Goal: Check status: Check status

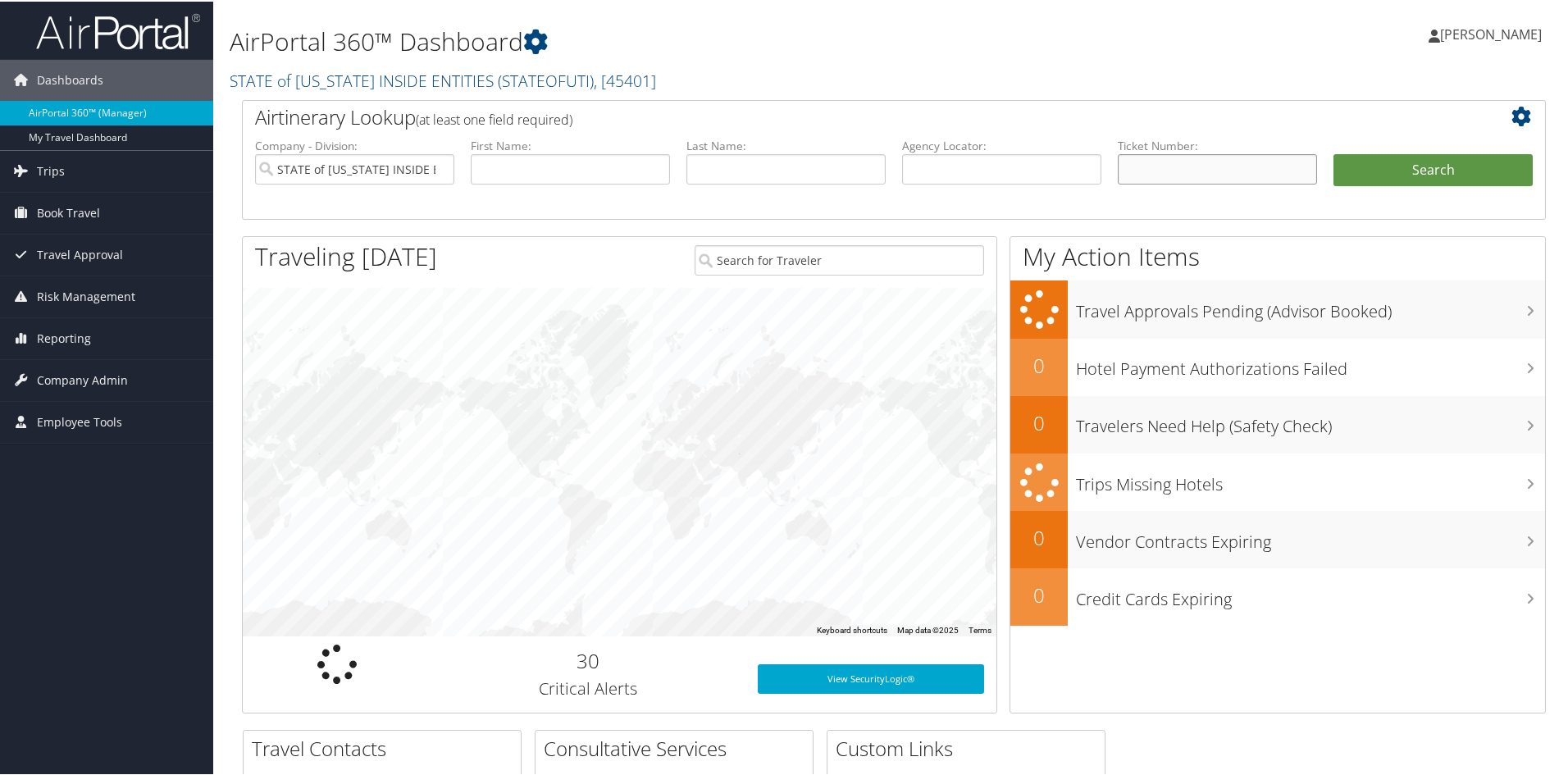
click at [1151, 167] on input "text" at bounding box center [1218, 167] width 199 height 30
type input "8900896986456"
click at [1333, 152] on button "Search" at bounding box center [1433, 168] width 199 height 33
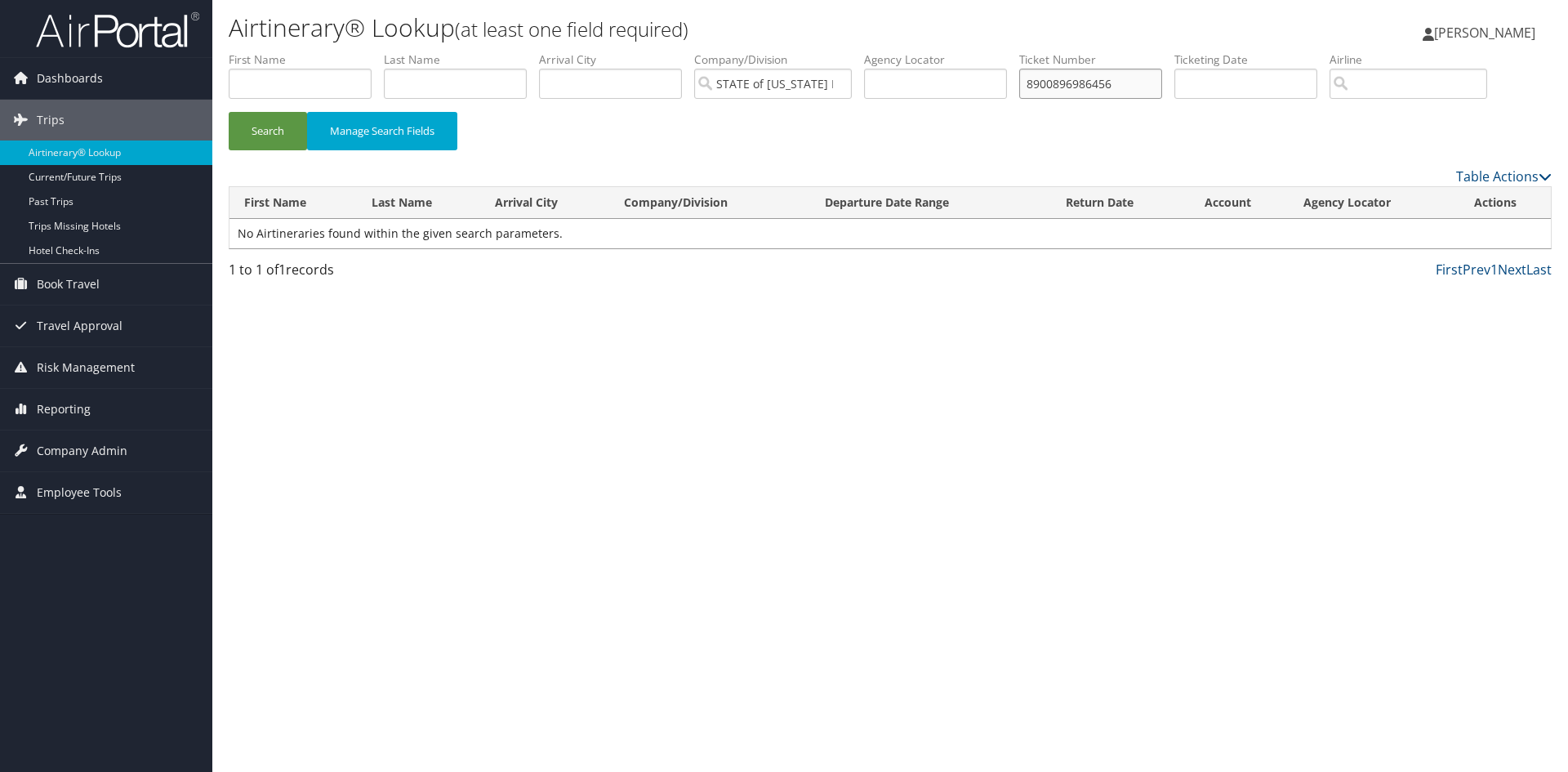
drag, startPoint x: 1131, startPoint y: 81, endPoint x: 1028, endPoint y: 99, distance: 104.6
click at [1028, 52] on ul "First Name Last Name Departure City Arrival City Company/Division STATE of UTAH…" at bounding box center [890, 52] width 1323 height 0
click at [1157, 83] on input "8900896986456" at bounding box center [1091, 83] width 143 height 30
drag, startPoint x: 1157, startPoint y: 83, endPoint x: 972, endPoint y: 97, distance: 185.5
click at [972, 52] on ul "First Name Last Name Departure City Arrival City Company/Division STATE of UTAH…" at bounding box center [890, 52] width 1323 height 0
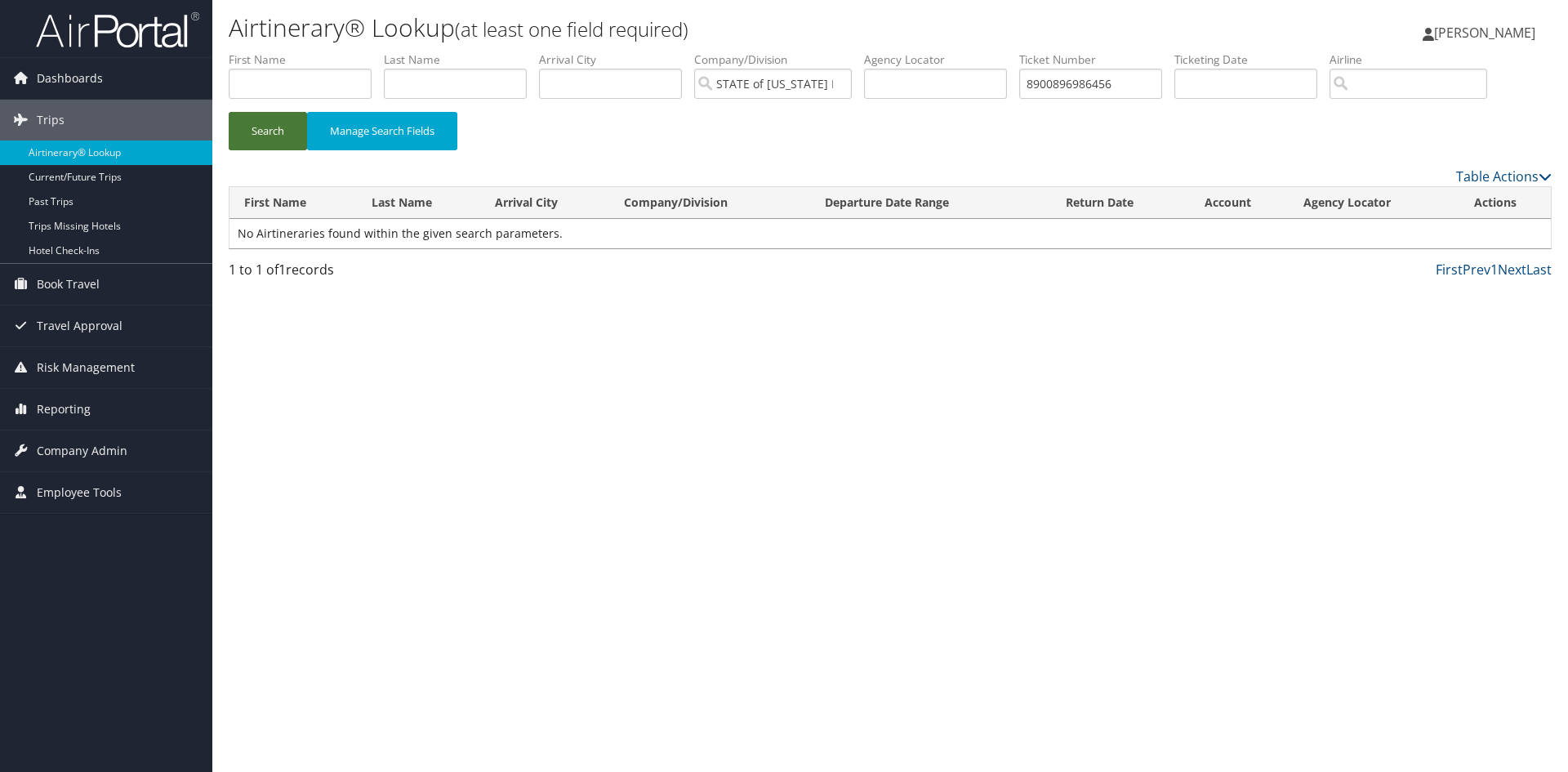
click at [257, 123] on button "Search" at bounding box center [268, 131] width 78 height 38
click at [1130, 87] on input "8900896986456" at bounding box center [1091, 83] width 143 height 30
drag, startPoint x: 1133, startPoint y: 84, endPoint x: 1019, endPoint y: 85, distance: 114.0
click at [1019, 52] on ul "First Name Last Name Departure City Arrival City Company/Division STATE of UTAH…" at bounding box center [890, 52] width 1323 height 0
paste input "7015590"
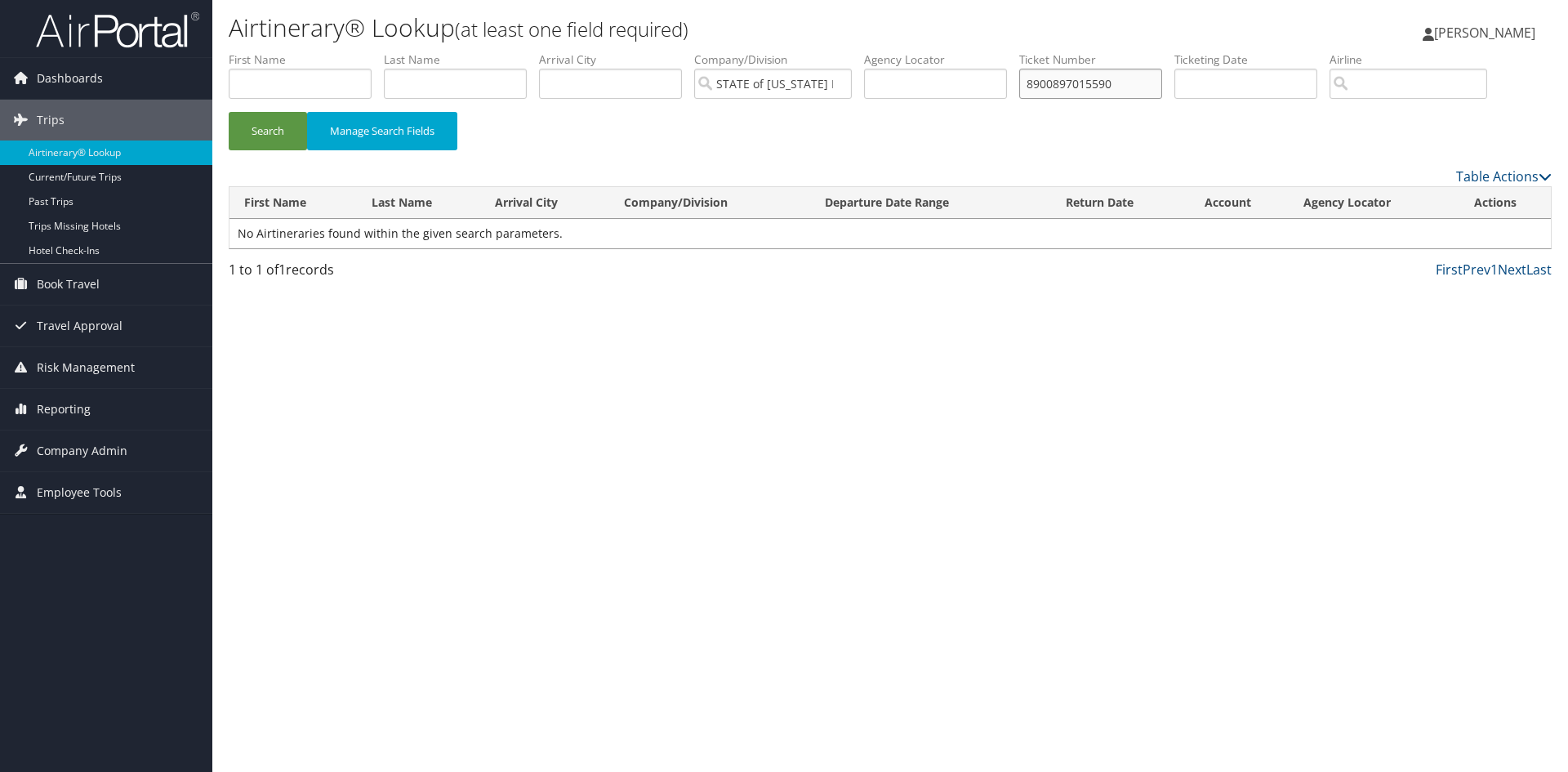
click at [229, 112] on button "Search" at bounding box center [268, 131] width 78 height 38
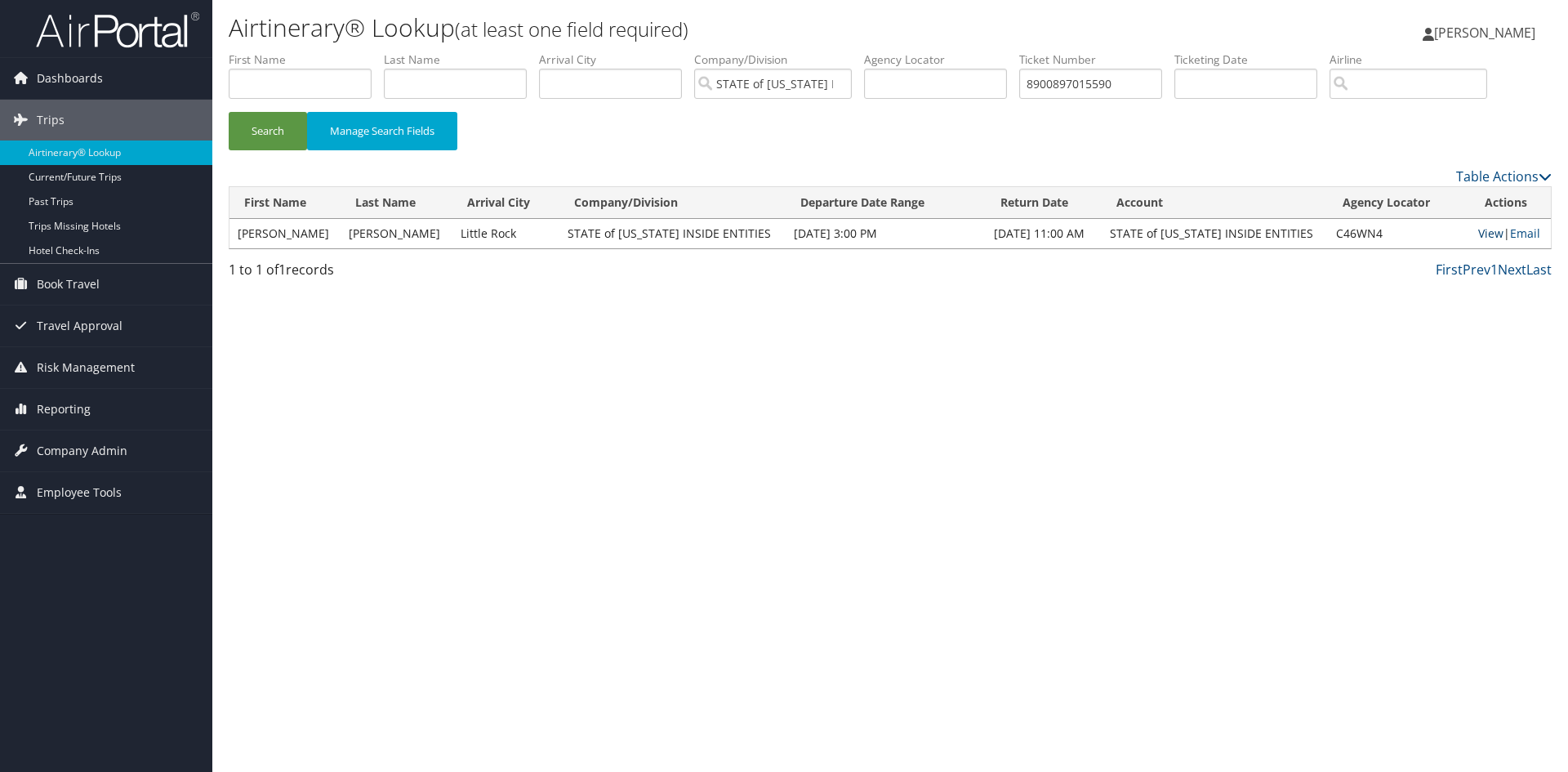
click at [1486, 235] on link "View" at bounding box center [1491, 233] width 25 height 16
drag, startPoint x: 1140, startPoint y: 86, endPoint x: 1020, endPoint y: 87, distance: 120.0
click at [1020, 52] on ul "First Name Last Name Departure City Arrival City Company/Division STATE of UTAH…" at bounding box center [890, 52] width 1323 height 0
type input "8900897529837"
click at [1478, 234] on link "View" at bounding box center [1491, 233] width 25 height 16
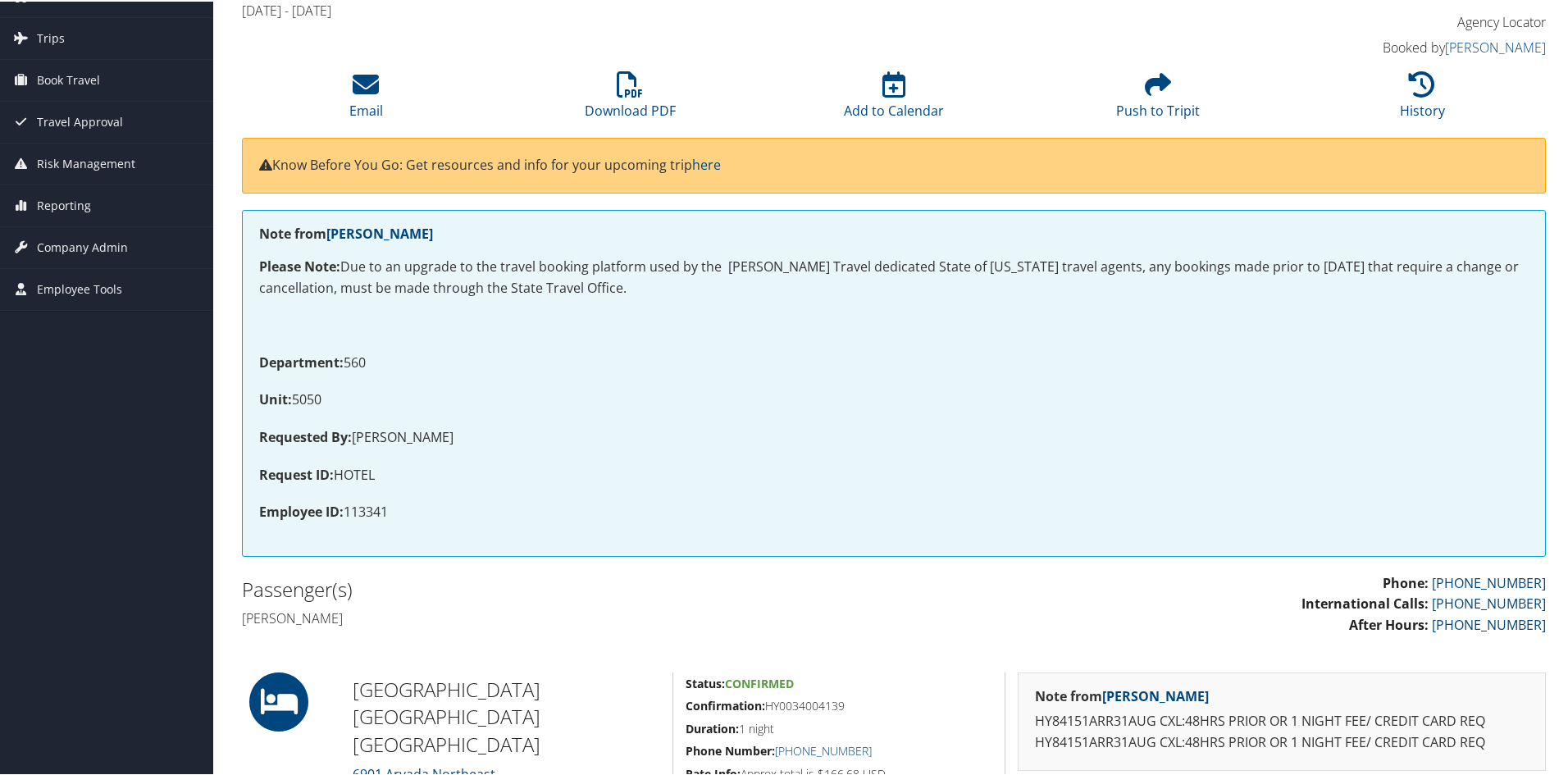
scroll to position [82, 0]
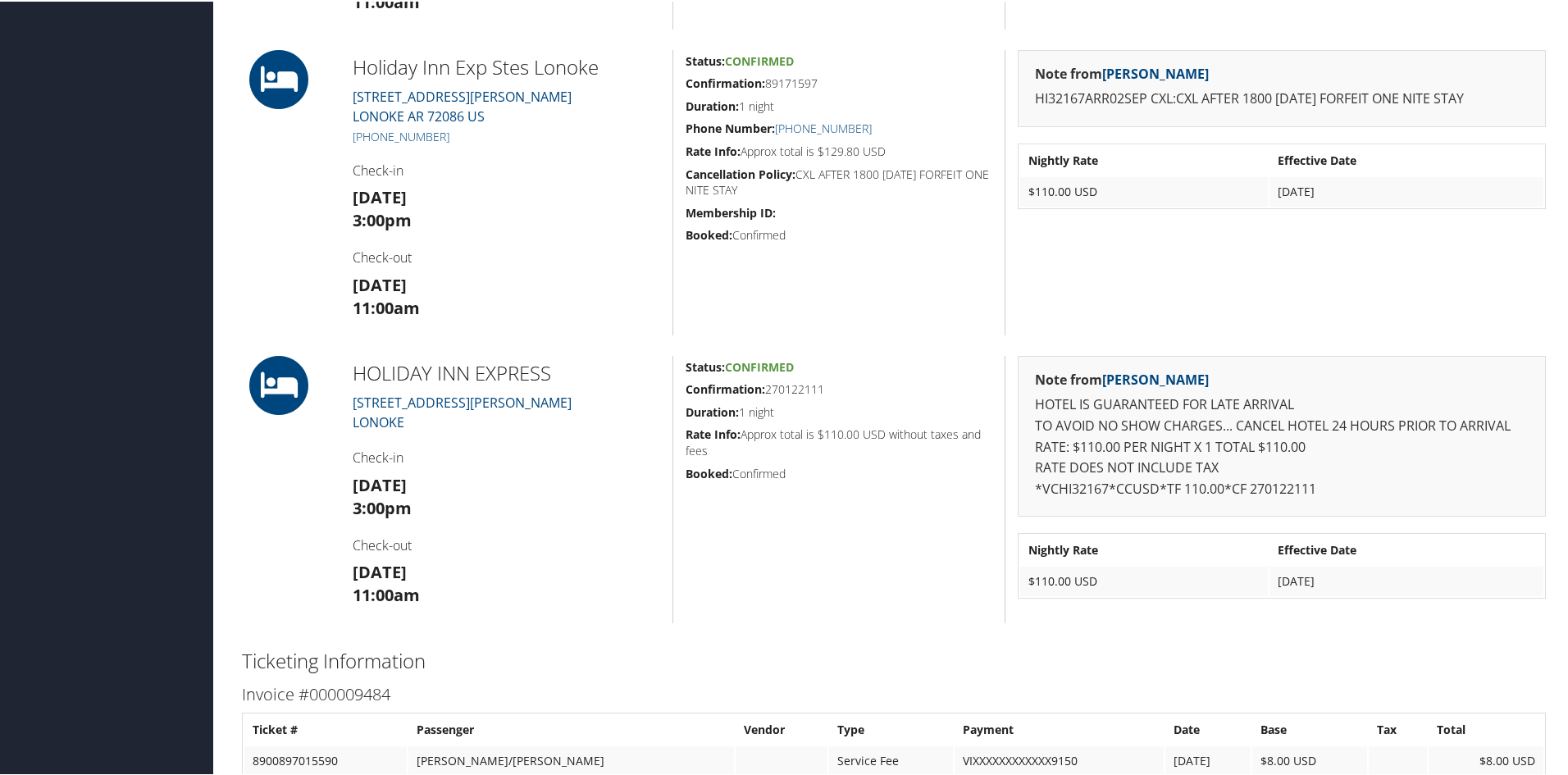
scroll to position [1558, 0]
